Goal: Information Seeking & Learning: Learn about a topic

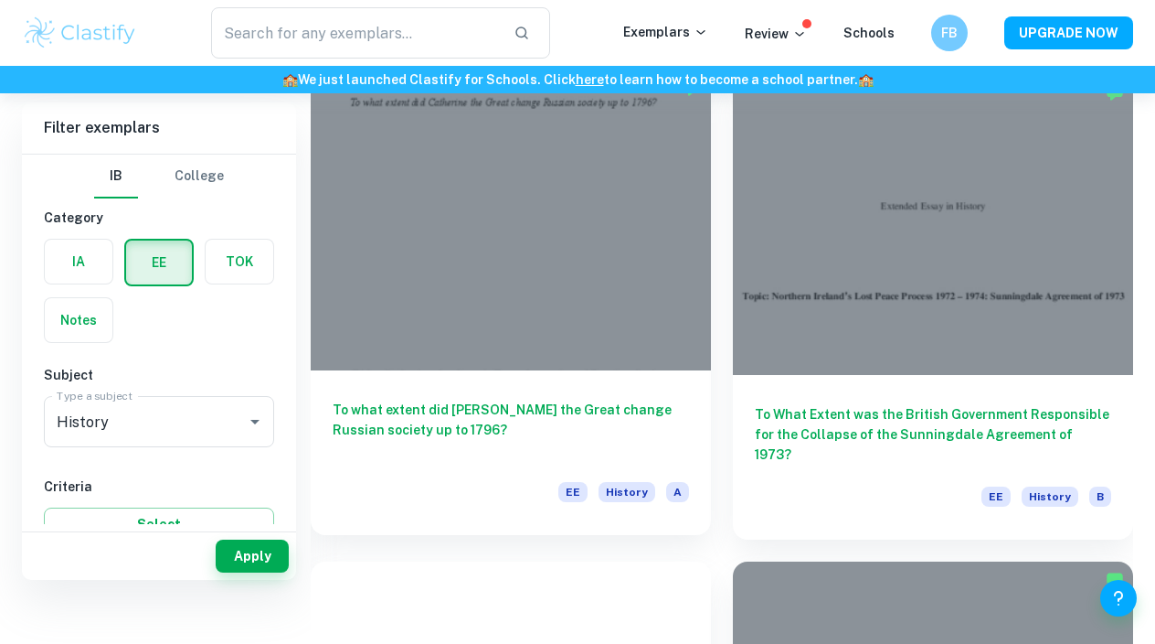
scroll to position [75, 0]
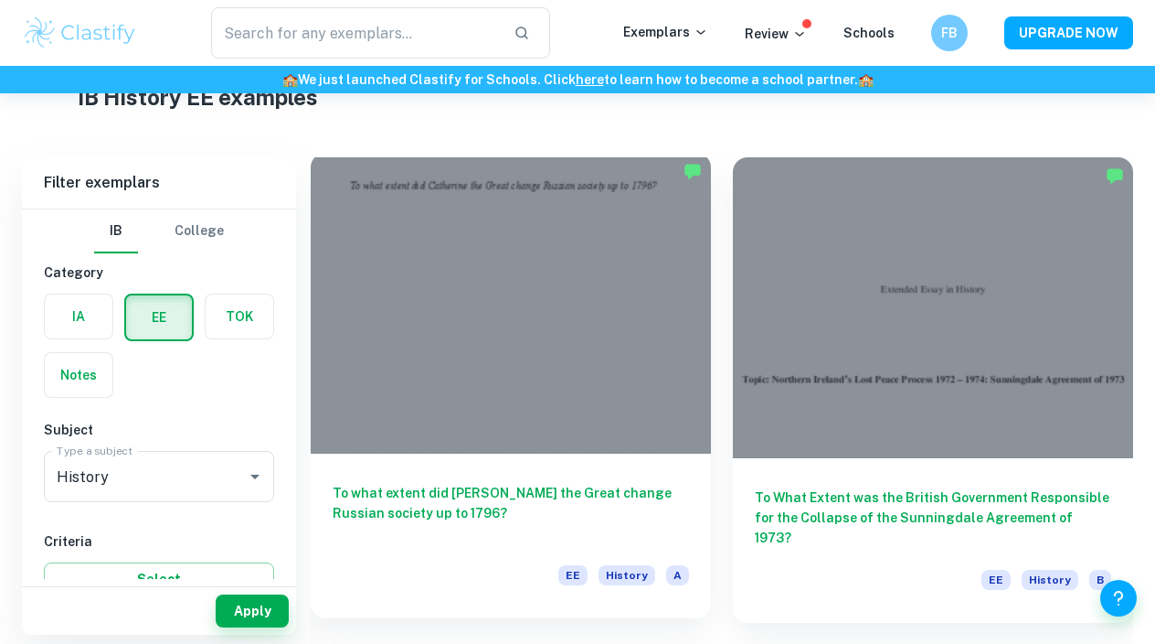
checkbox input "true"
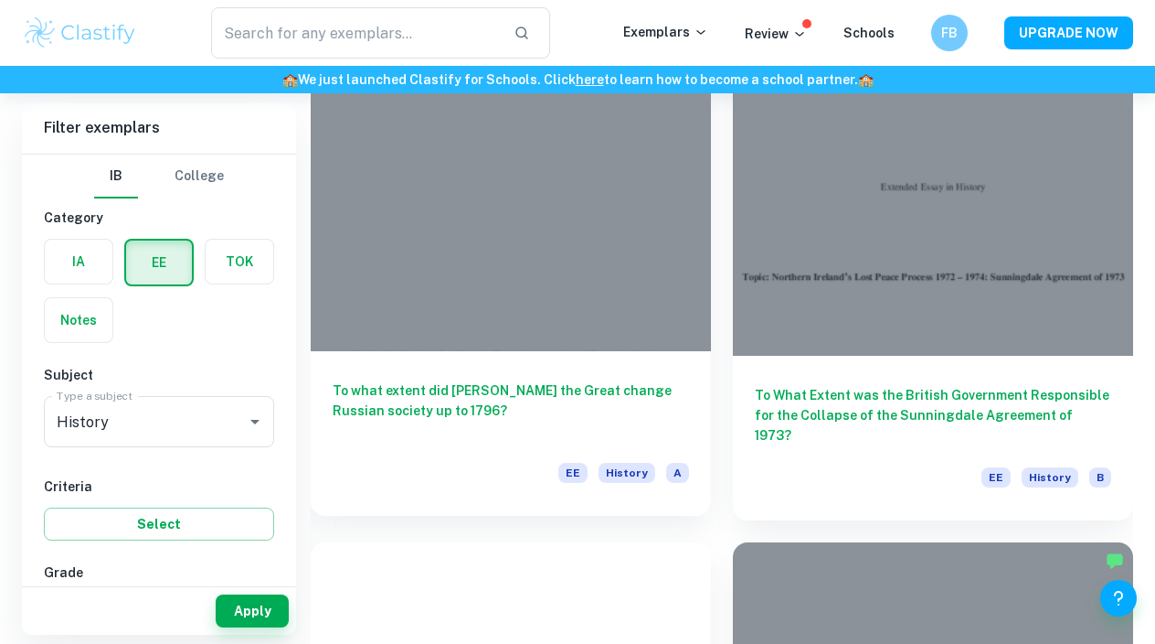
click at [495, 253] on div at bounding box center [511, 200] width 400 height 301
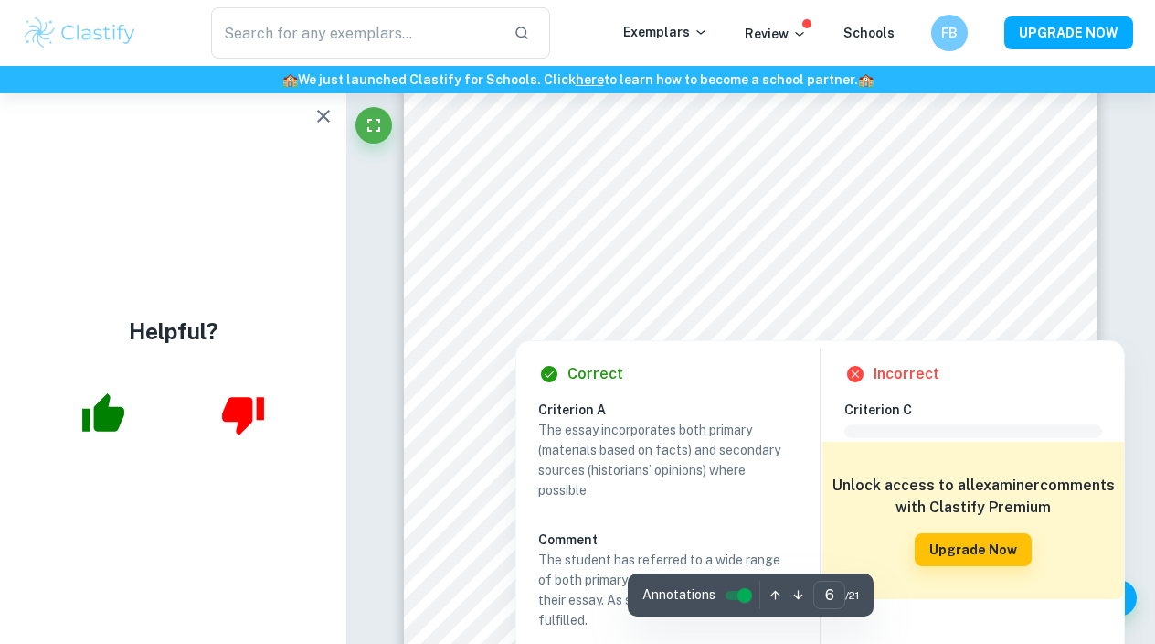
scroll to position [5569, 0]
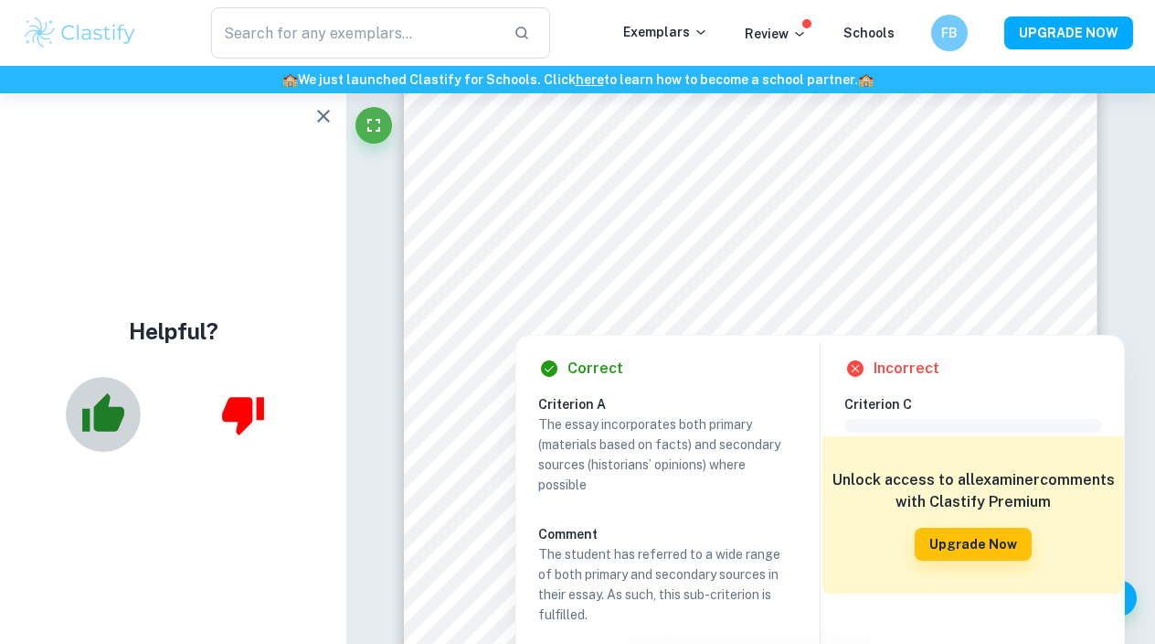
click at [102, 400] on icon "button" at bounding box center [103, 412] width 42 height 38
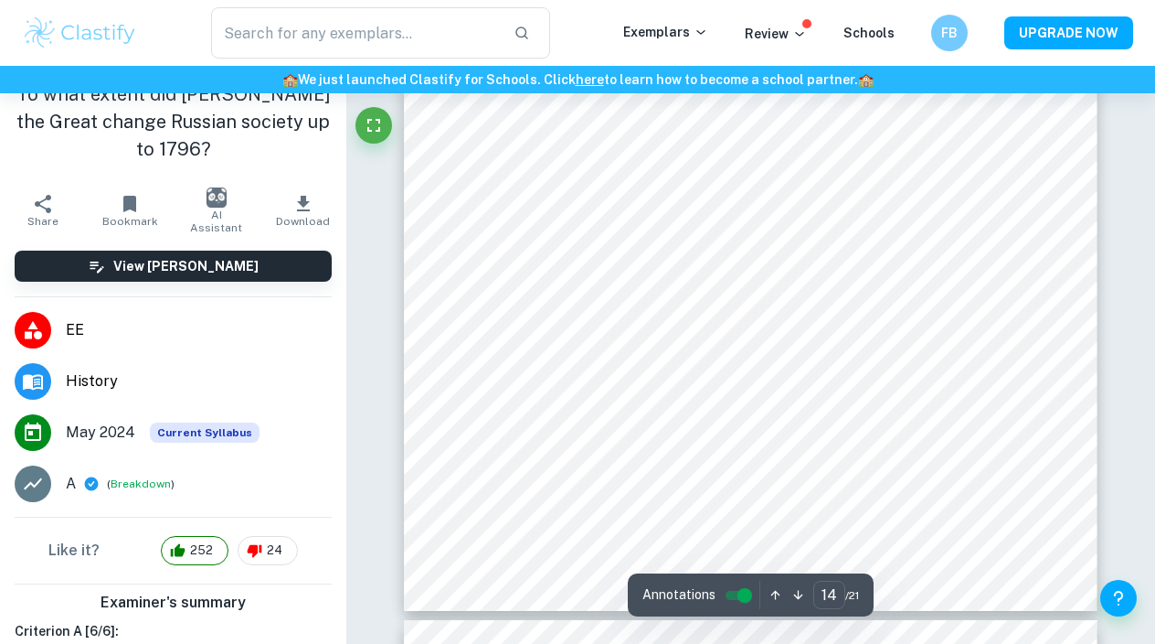
scroll to position [16797, 0]
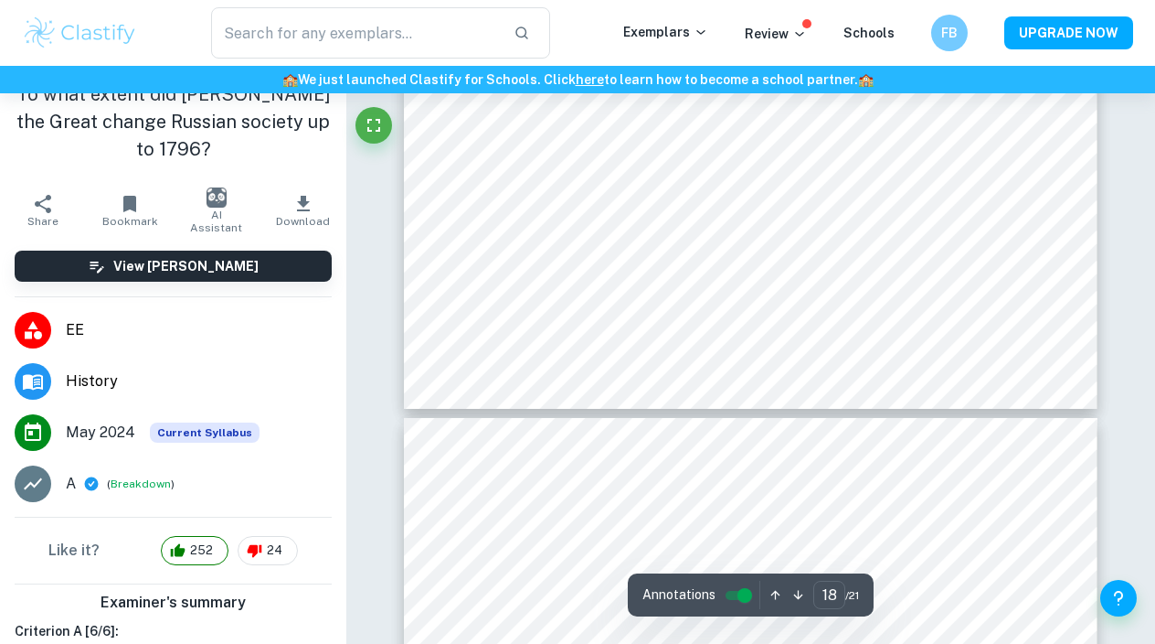
type input "19"
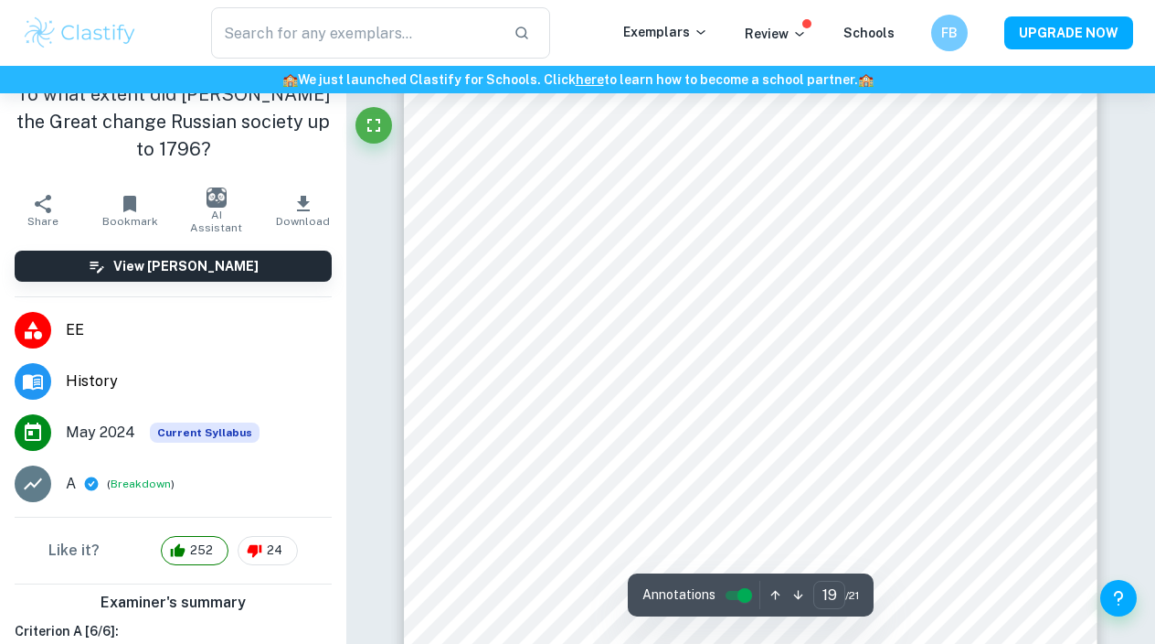
scroll to position [18683, 0]
